Goal: Transaction & Acquisition: Download file/media

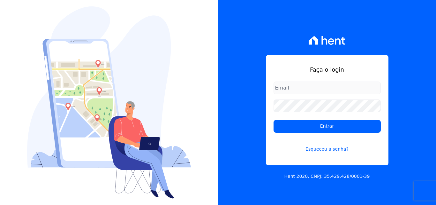
type input "ligia.dias@construtoralaterza.com.br"
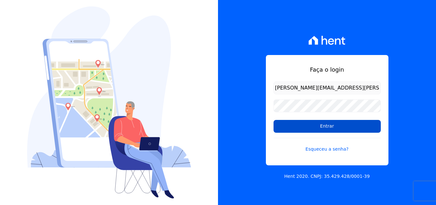
drag, startPoint x: 279, startPoint y: 130, endPoint x: 283, endPoint y: 131, distance: 3.7
click at [282, 132] on input "Entrar" at bounding box center [326, 126] width 107 height 13
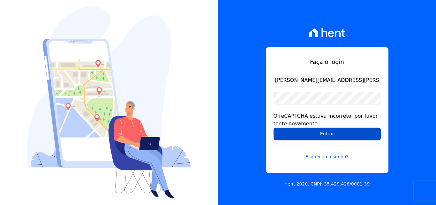
click at [321, 137] on input "Entrar" at bounding box center [326, 133] width 107 height 13
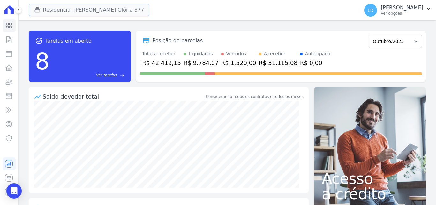
click at [92, 8] on button "Residencial [PERSON_NAME] Glória 377" at bounding box center [89, 10] width 121 height 12
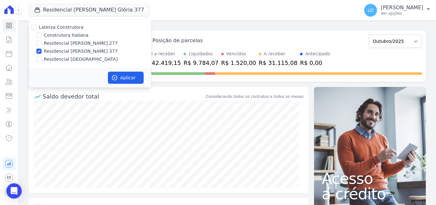
click at [61, 27] on label "Laterza Construtora" at bounding box center [61, 27] width 45 height 5
click at [36, 27] on input "Laterza Construtora" at bounding box center [33, 27] width 5 height 5
checkbox input "true"
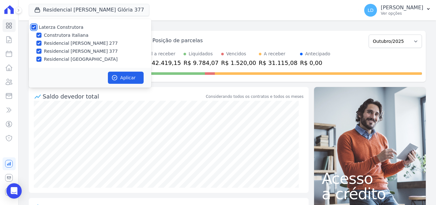
checkbox input "true"
click at [117, 75] on icon "button" at bounding box center [114, 77] width 6 height 6
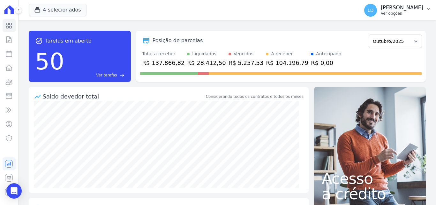
click at [398, 14] on p "Ver opções" at bounding box center [402, 13] width 42 height 5
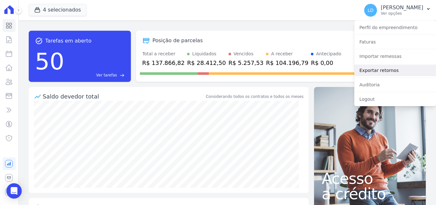
click at [396, 67] on link "Exportar retornos" at bounding box center [395, 69] width 82 height 11
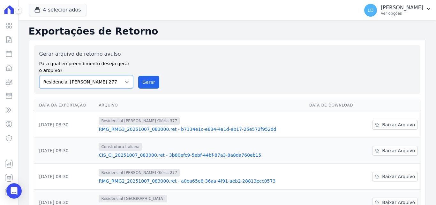
click at [102, 82] on select "Construtora Italiana Residencial [PERSON_NAME] 277 Residencial [PERSON_NAME][ST…" at bounding box center [86, 81] width 94 height 13
select select "29fc0423-bfd4-480a-835e-7e440cfe6eb8"
click at [39, 75] on select "Construtora Italiana Residencial [PERSON_NAME] 277 Residencial [PERSON_NAME][ST…" at bounding box center [86, 81] width 94 height 13
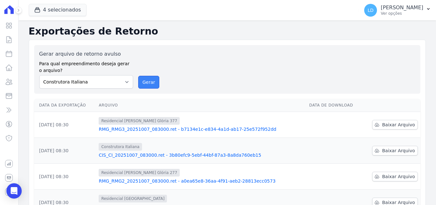
click at [141, 82] on button "Gerar" at bounding box center [148, 82] width 21 height 13
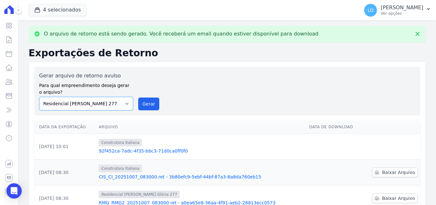
click at [101, 106] on select "Construtora Italiana Residencial [PERSON_NAME] 277 Residencial [PERSON_NAME][ST…" at bounding box center [86, 103] width 94 height 13
click at [39, 97] on select "Construtora Italiana Residencial [PERSON_NAME] 277 Residencial [PERSON_NAME][ST…" at bounding box center [86, 103] width 94 height 13
click at [148, 107] on button "Gerar" at bounding box center [148, 103] width 21 height 13
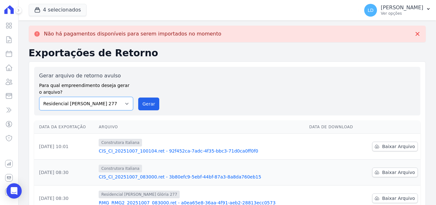
click at [107, 106] on select "Construtora Italiana Residencial [PERSON_NAME] 277 Residencial [PERSON_NAME][ST…" at bounding box center [86, 103] width 94 height 13
select select "0cd9190e-dfd9-46e5-afc8-7298ef4c0c2b"
click at [39, 97] on select "Construtora Italiana Residencial [PERSON_NAME] 277 Residencial [PERSON_NAME][ST…" at bounding box center [86, 103] width 94 height 13
click at [142, 103] on button "Gerar" at bounding box center [148, 103] width 21 height 13
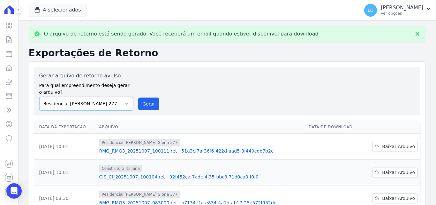
click at [109, 106] on select "Construtora Italiana Residencial [PERSON_NAME] 277 Residencial [PERSON_NAME][ST…" at bounding box center [86, 103] width 94 height 13
select select "6440c0a1-232b-4aa1-adfe-88cb95fffe46"
click at [39, 97] on select "Construtora Italiana Residencial [PERSON_NAME] 277 Residencial [PERSON_NAME][ST…" at bounding box center [86, 103] width 94 height 13
click at [146, 100] on button "Gerar" at bounding box center [148, 103] width 21 height 13
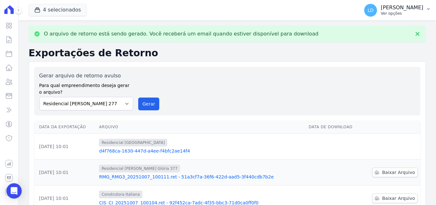
click at [402, 12] on p "Ver opções" at bounding box center [402, 13] width 42 height 5
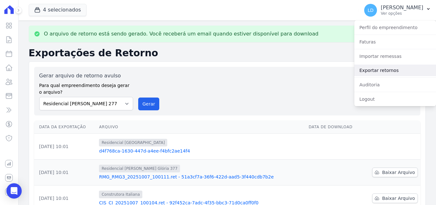
click at [392, 69] on link "Exportar retornos" at bounding box center [395, 69] width 82 height 11
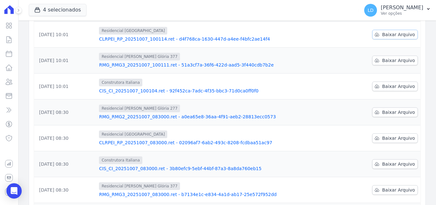
scroll to position [32, 0]
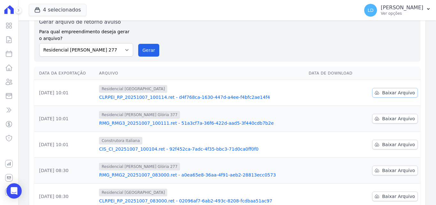
click at [394, 90] on span "Baixar Arquivo" at bounding box center [398, 92] width 33 height 6
click at [397, 117] on span "Baixar Arquivo" at bounding box center [398, 118] width 33 height 6
click at [394, 141] on span "Baixar Arquivo" at bounding box center [398, 144] width 33 height 6
click at [386, 168] on span "Baixar Arquivo" at bounding box center [398, 170] width 33 height 6
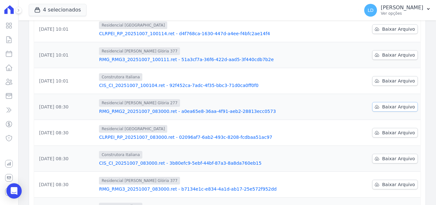
scroll to position [96, 0]
click at [384, 134] on span "Baixar Arquivo" at bounding box center [398, 132] width 33 height 6
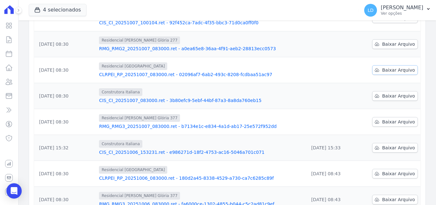
scroll to position [160, 0]
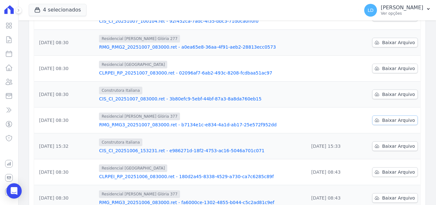
click at [386, 119] on span "Baixar Arquivo" at bounding box center [398, 120] width 33 height 6
click at [398, 14] on p "Ver opções" at bounding box center [402, 13] width 42 height 5
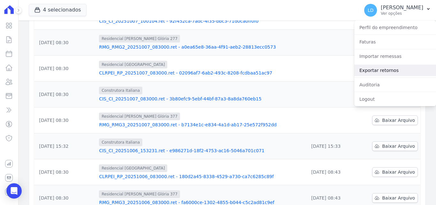
click at [380, 68] on link "Exportar retornos" at bounding box center [395, 69] width 82 height 11
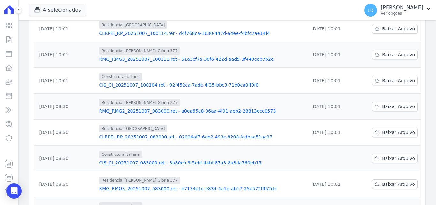
scroll to position [128, 0]
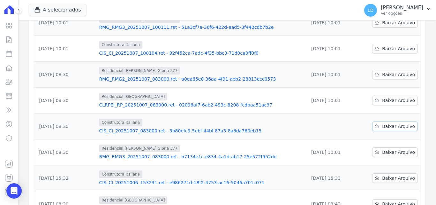
click at [382, 128] on span "Baixar Arquivo" at bounding box center [398, 126] width 33 height 6
click at [398, 11] on p "Ver opções" at bounding box center [402, 13] width 42 height 5
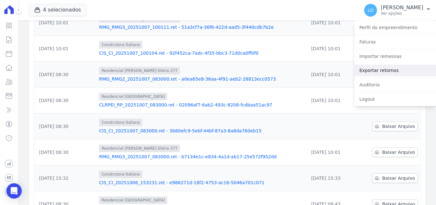
click at [376, 71] on link "Exportar retornos" at bounding box center [395, 69] width 82 height 11
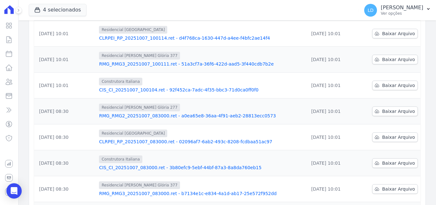
scroll to position [0, 0]
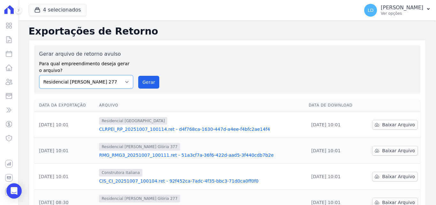
drag, startPoint x: 99, startPoint y: 83, endPoint x: 103, endPoint y: 87, distance: 6.1
click at [99, 83] on select "Construtora Italiana Residencial [PERSON_NAME] 277 Residencial [PERSON_NAME][ST…" at bounding box center [86, 81] width 94 height 13
click at [59, 11] on button "4 selecionados" at bounding box center [58, 10] width 58 height 12
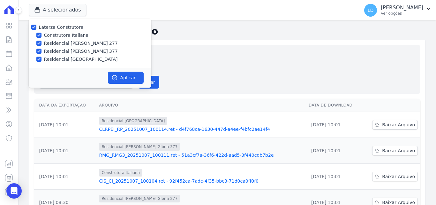
drag, startPoint x: 300, startPoint y: 78, endPoint x: 360, endPoint y: 39, distance: 71.2
click at [301, 77] on div "Gerar arquivo de retorno avulso Para qual empreendimento deseja gerar o arquivo…" at bounding box center [227, 69] width 376 height 38
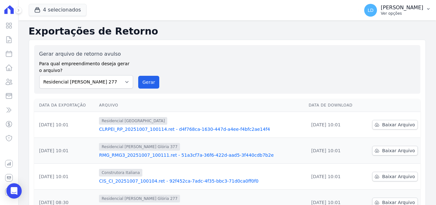
click at [398, 15] on p "Ver opções" at bounding box center [402, 13] width 42 height 5
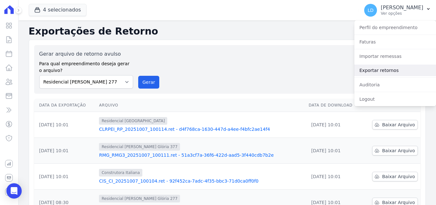
click at [376, 71] on link "Exportar retornos" at bounding box center [395, 69] width 82 height 11
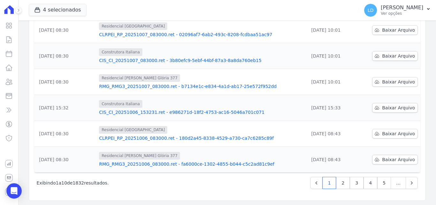
scroll to position [199, 0]
